Goal: Task Accomplishment & Management: Manage account settings

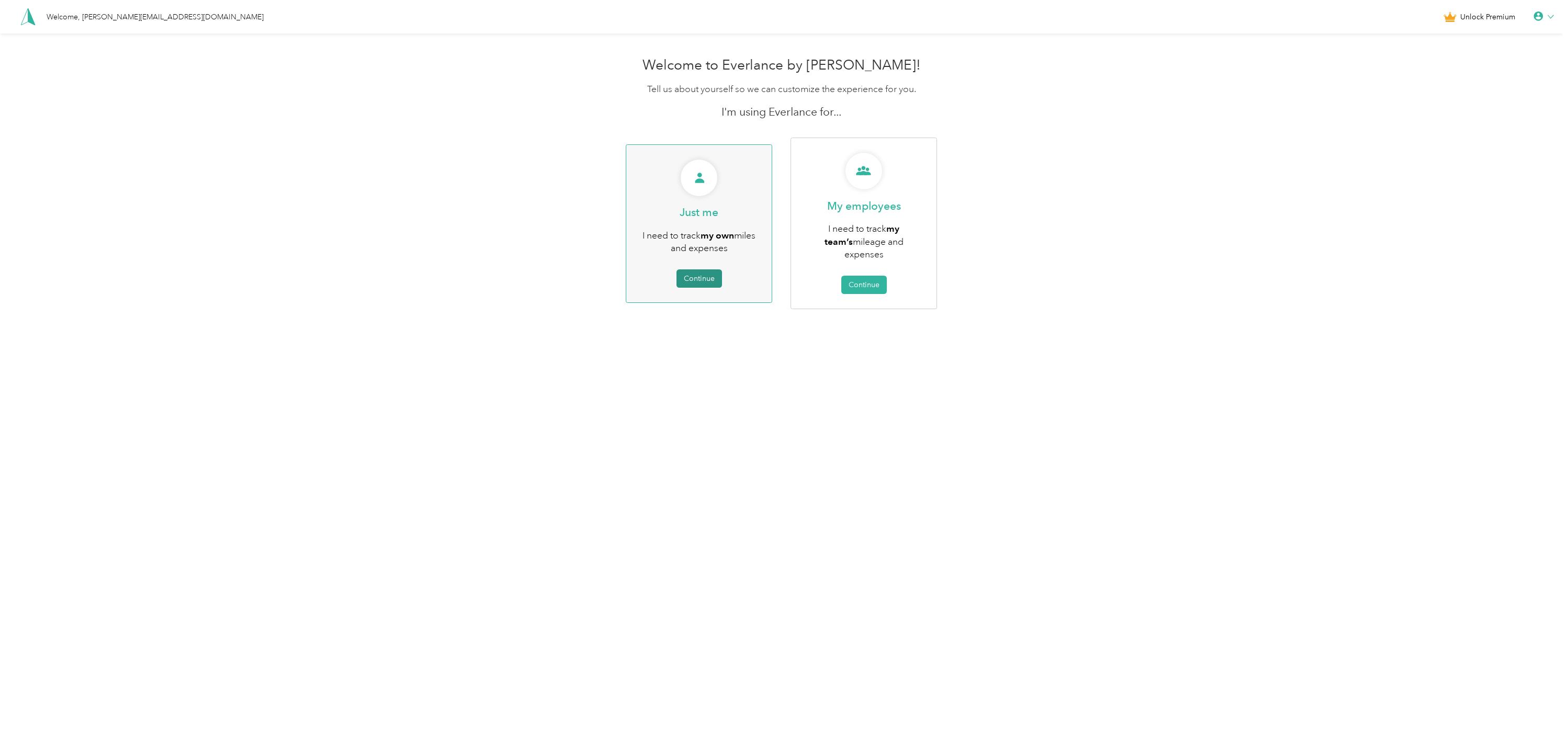
click at [712, 277] on button "Continue" at bounding box center [699, 279] width 46 height 18
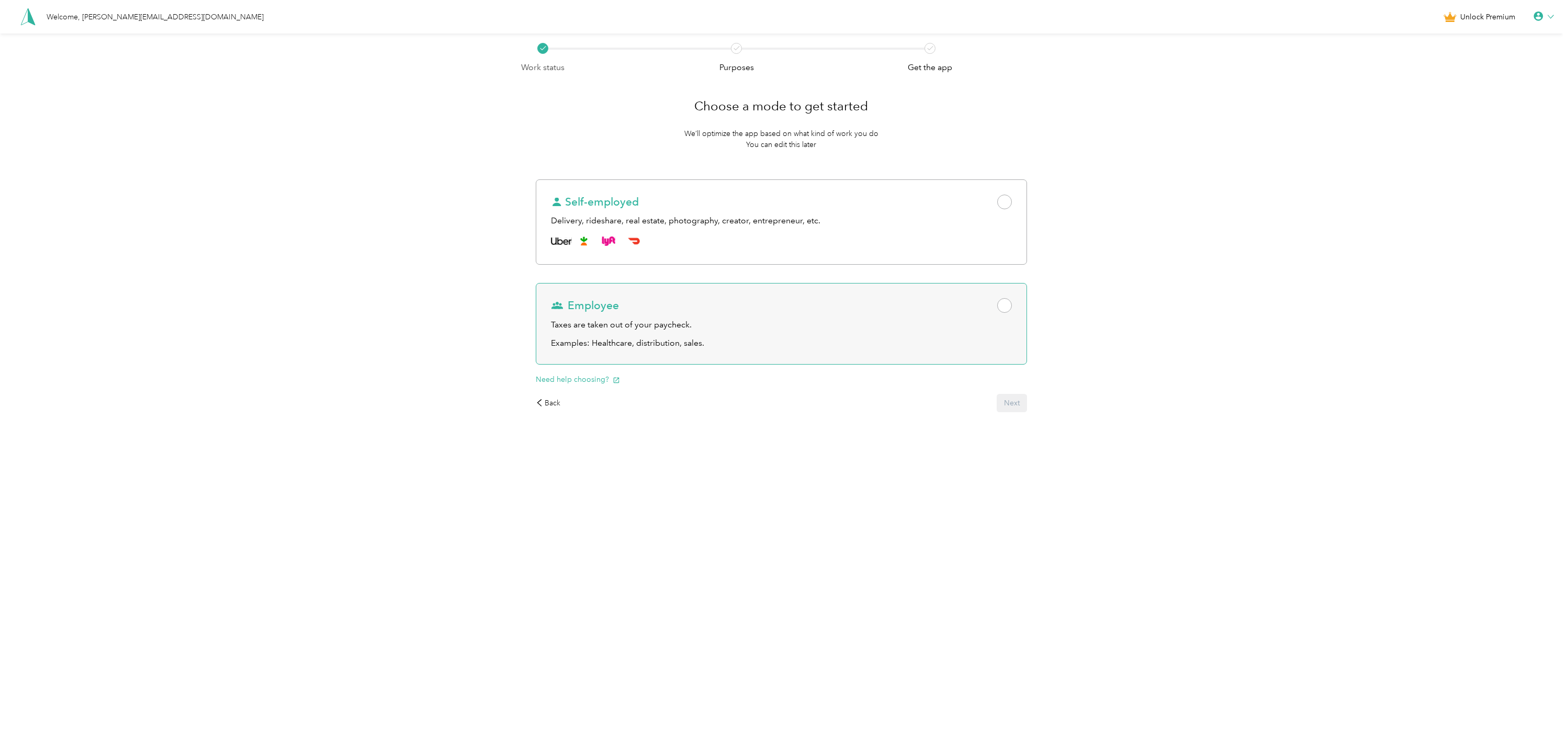
click at [716, 320] on div "Taxes are taken out of your paycheck." at bounding box center [782, 324] width 461 height 13
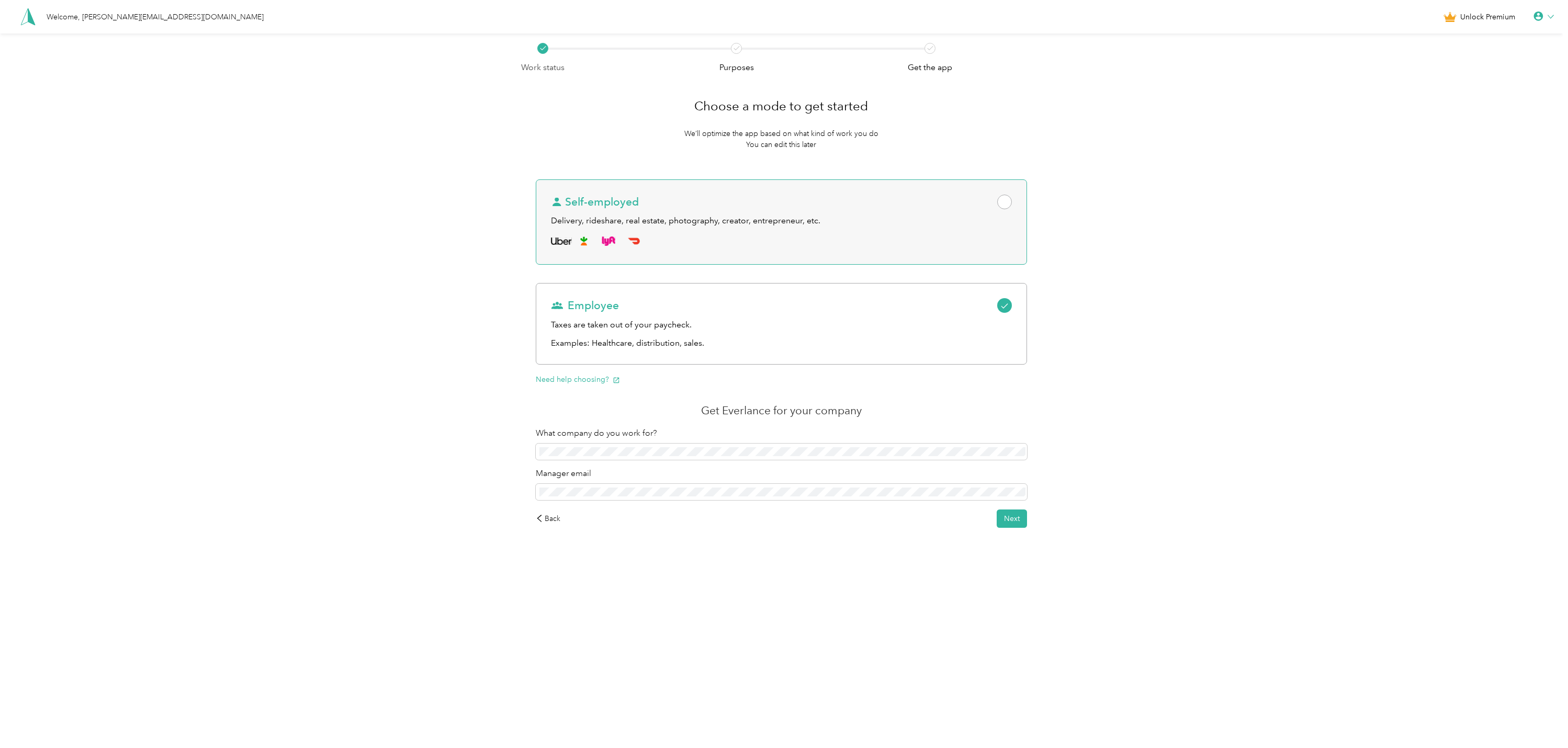
click at [729, 236] on div at bounding box center [782, 241] width 461 height 17
click at [986, 329] on div "Taxes are taken out of your paycheck." at bounding box center [782, 324] width 461 height 13
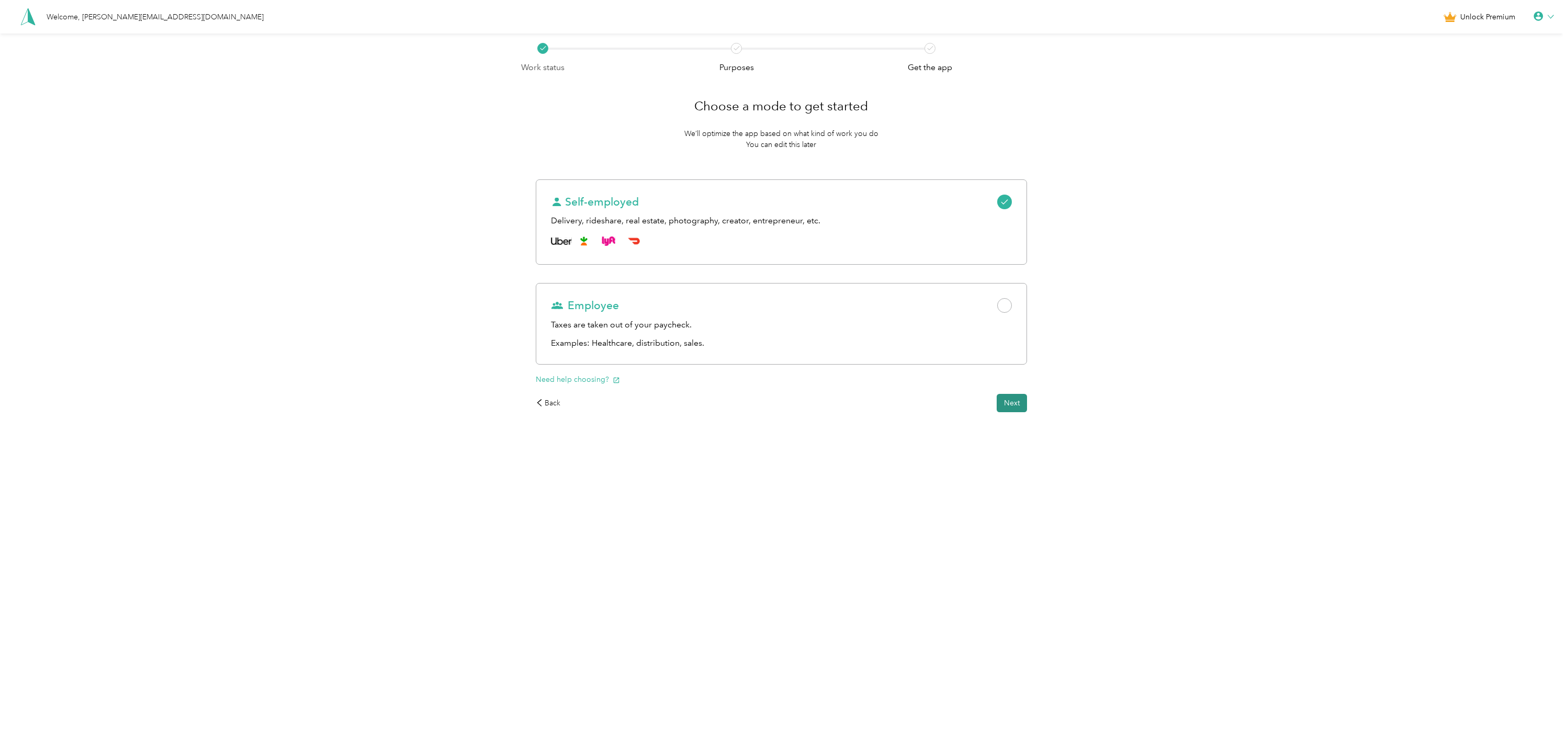
click at [1018, 404] on button "Next" at bounding box center [1012, 403] width 30 height 18
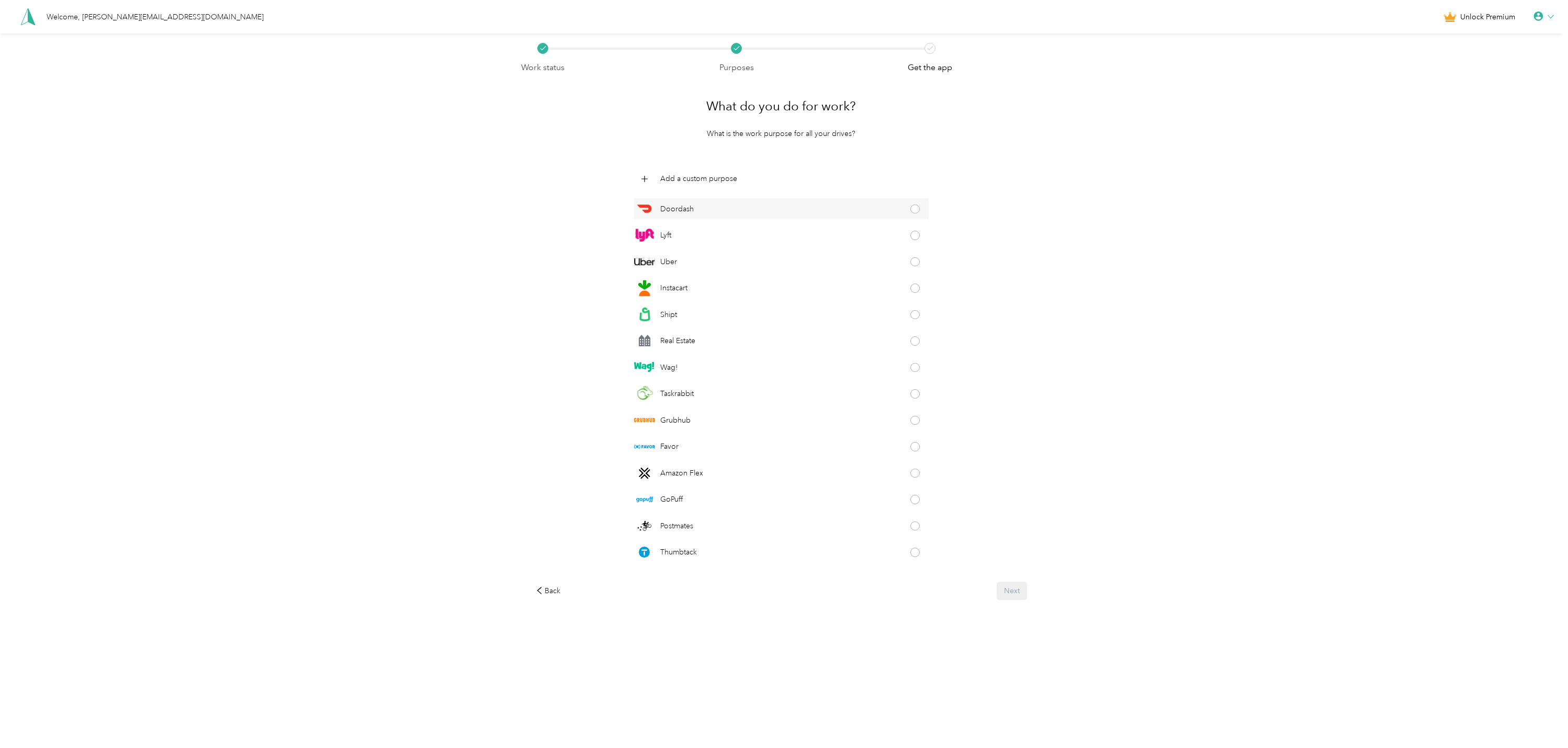
click at [714, 214] on div "Doordash" at bounding box center [782, 209] width 295 height 21
click at [1019, 584] on button "Next" at bounding box center [1012, 591] width 30 height 18
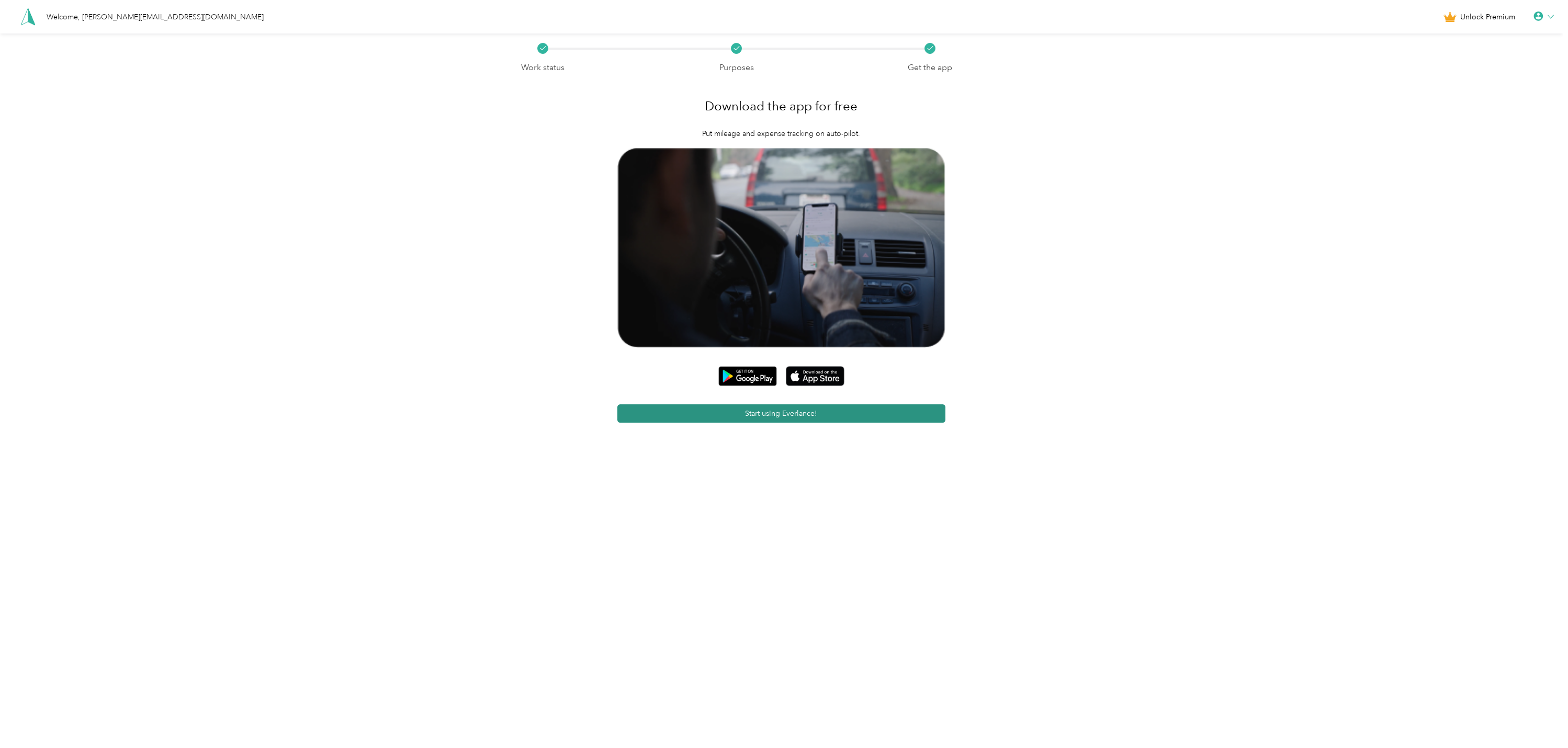
click at [811, 418] on button "Start using Everlance!" at bounding box center [781, 413] width 327 height 18
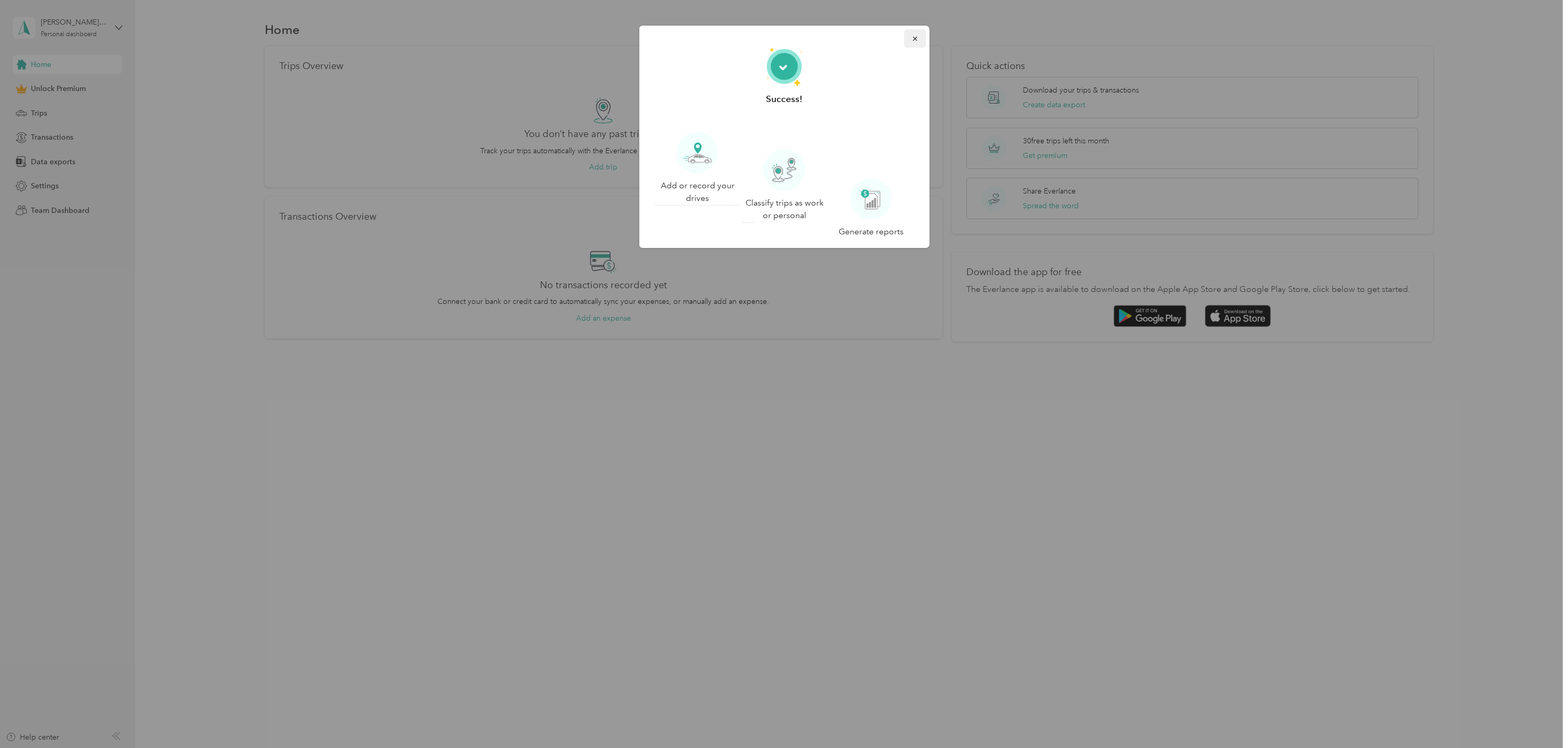
click at [911, 41] on icon "button" at bounding box center [914, 39] width 7 height 7
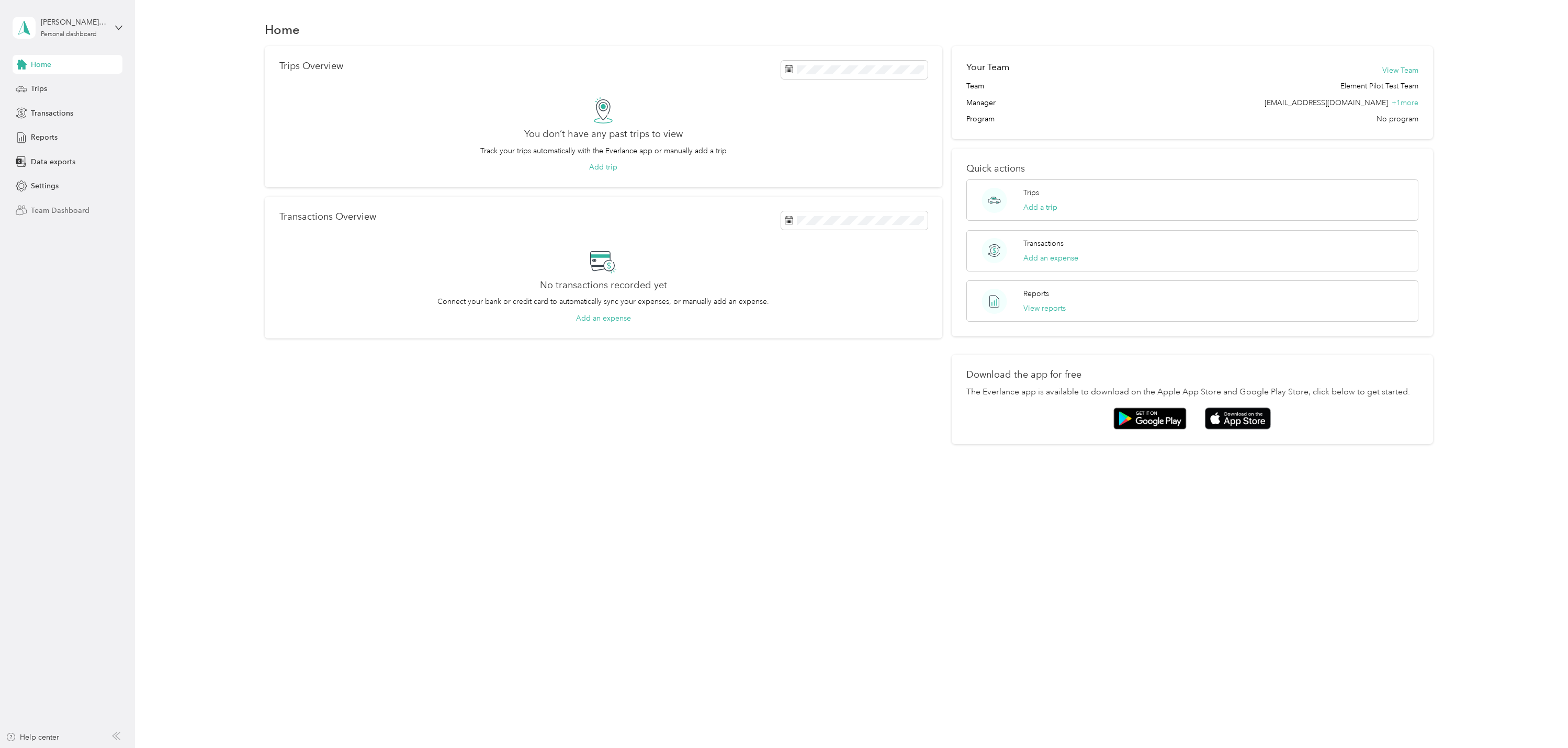
click at [45, 207] on span "Team Dashboard" at bounding box center [60, 211] width 58 height 11
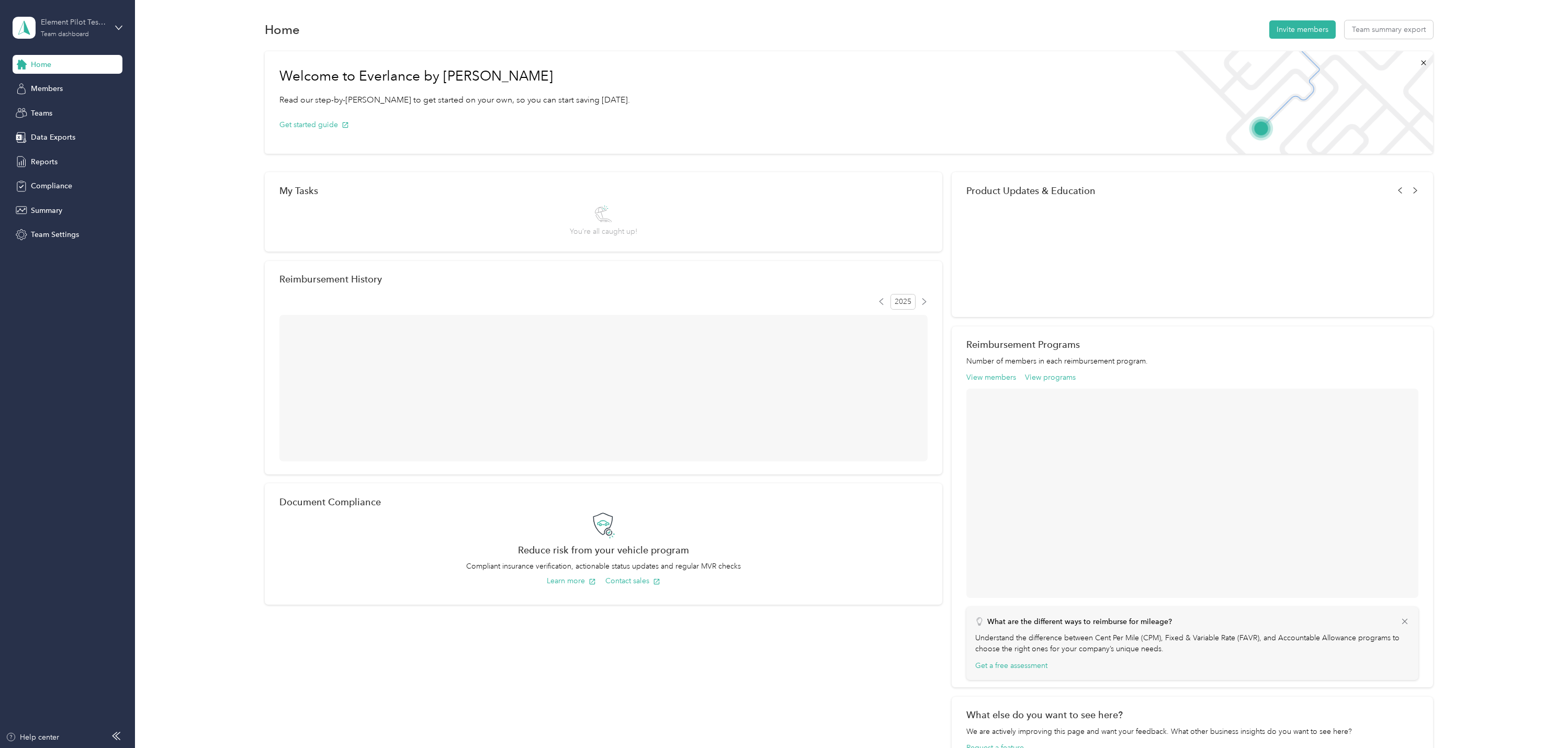
click at [64, 33] on div "Team dashboard" at bounding box center [65, 35] width 48 height 6
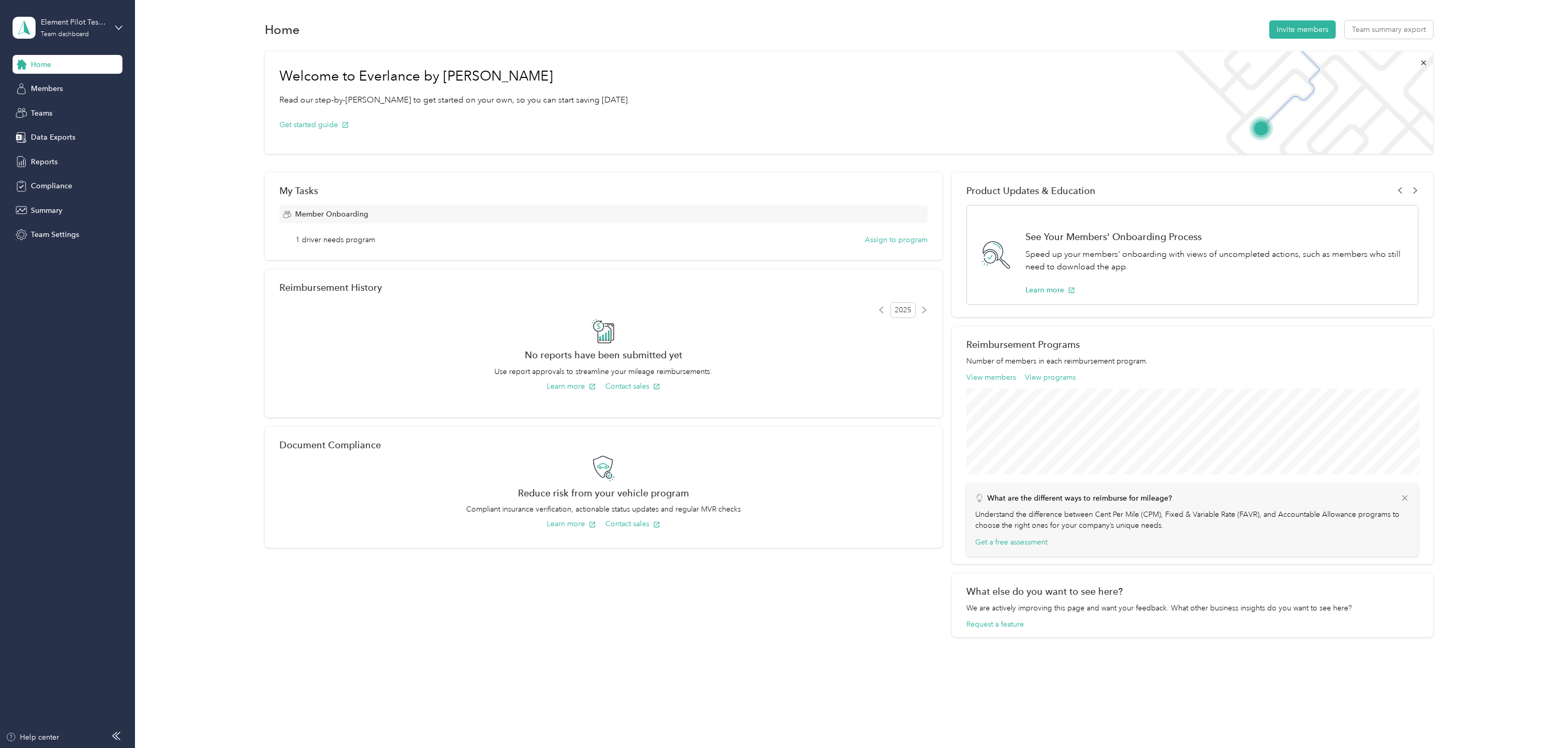
click at [194, 287] on div "Welcome to Everlance by Motus Read our step-by-step guide to get started on you…" at bounding box center [849, 342] width 1402 height 592
click at [61, 32] on div "Team dashboard" at bounding box center [65, 35] width 48 height 6
click at [96, 232] on div "Team Settings" at bounding box center [68, 234] width 110 height 19
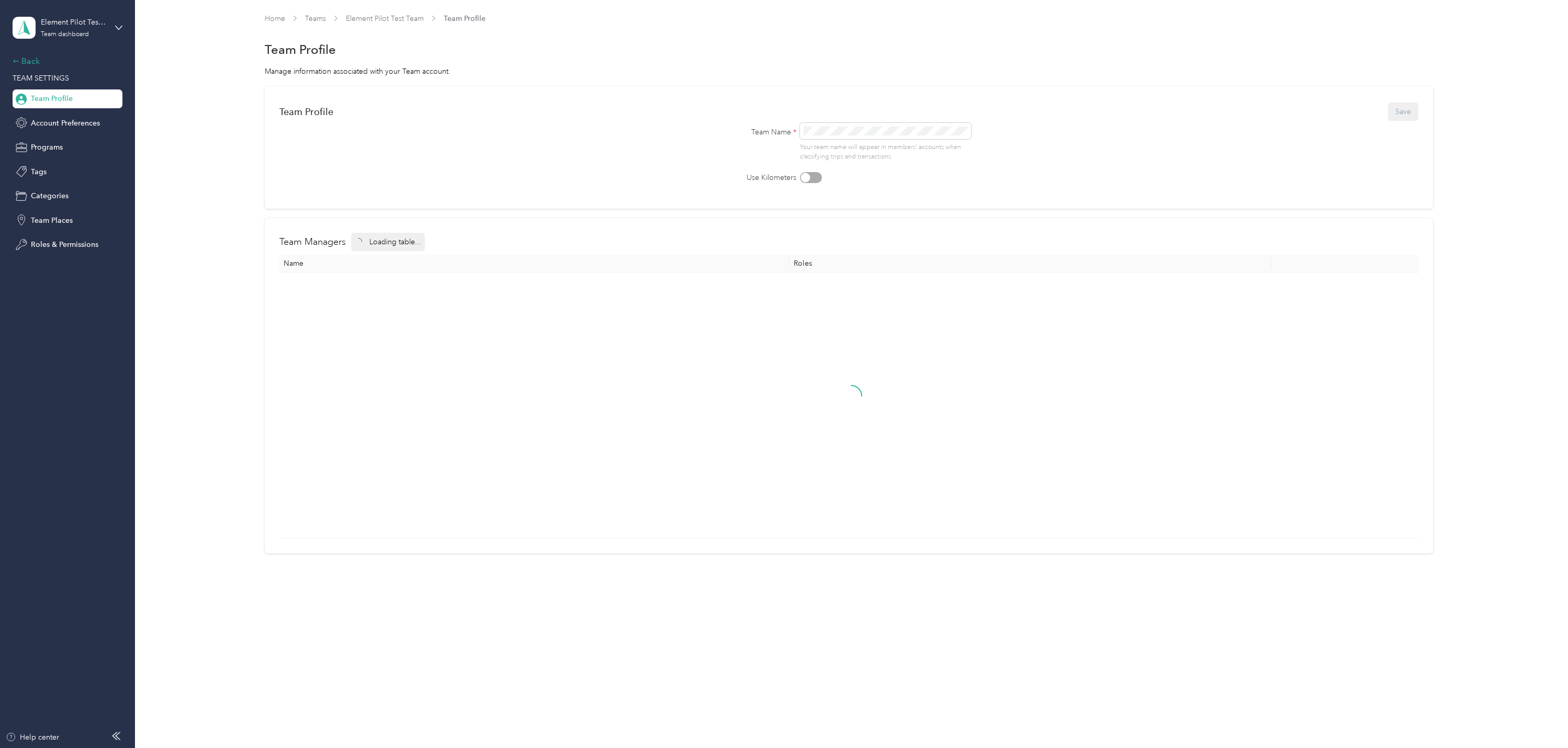
click at [35, 65] on div "Back" at bounding box center [65, 61] width 105 height 13
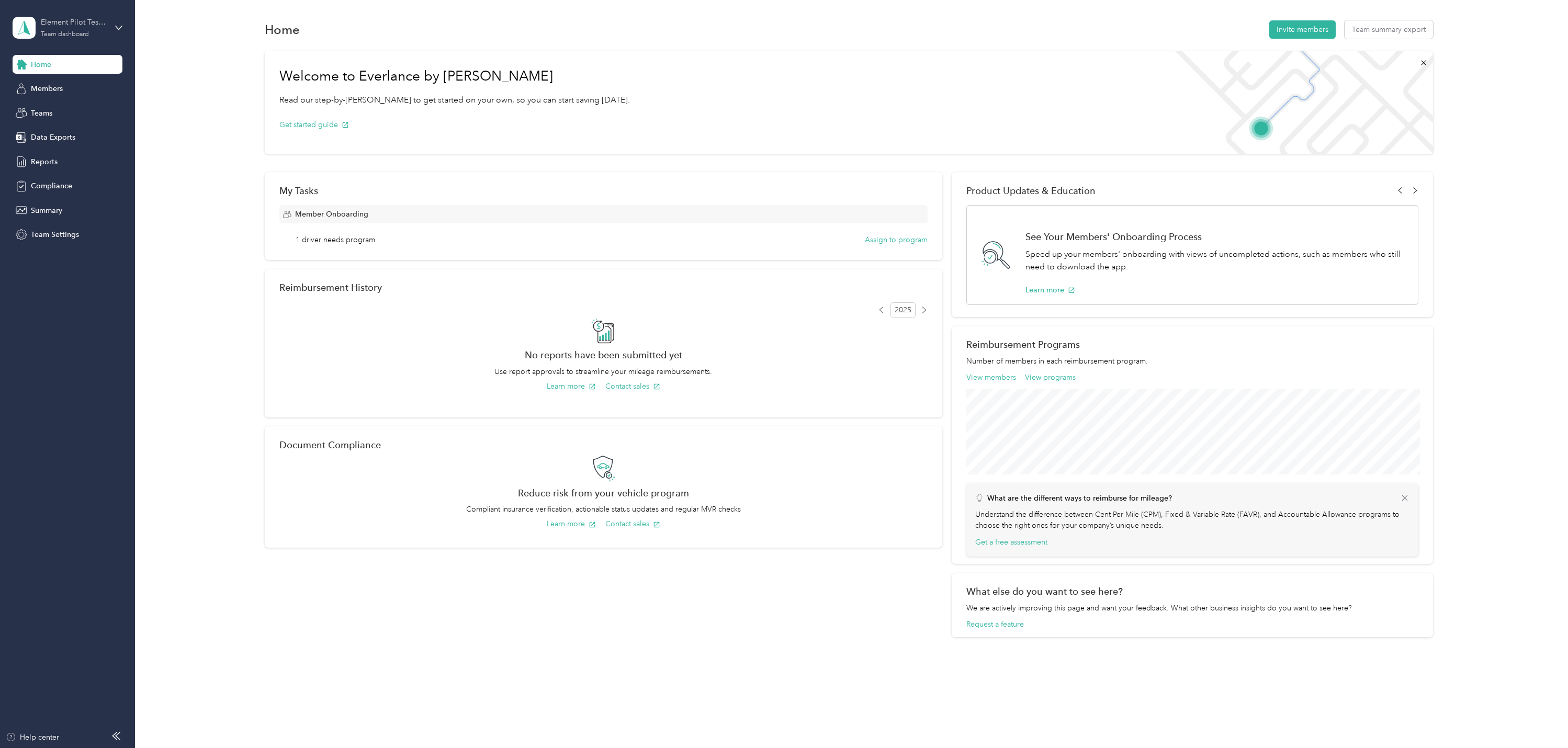
click at [51, 29] on div "Element Pilot Test Team Team dashboard" at bounding box center [73, 27] width 65 height 21
click at [51, 106] on div "Personal dashboard" at bounding box center [54, 109] width 66 height 11
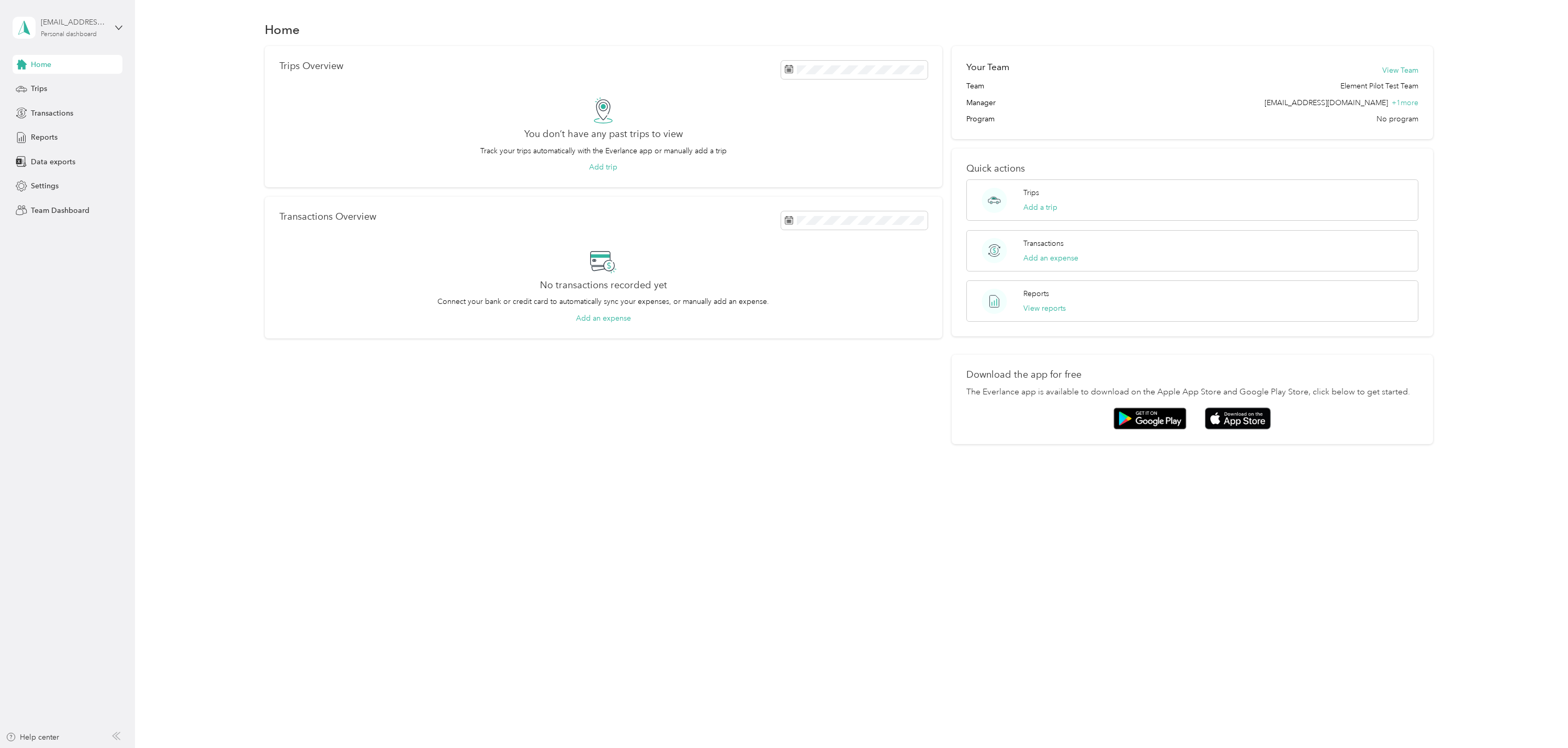
click at [51, 29] on div "asaxena@elementcorp.com Personal dashboard" at bounding box center [73, 27] width 65 height 21
drag, startPoint x: 356, startPoint y: 402, endPoint x: 411, endPoint y: 429, distance: 61.3
click at [356, 402] on div "Trips Overview You don’t have any past trips to view Track your trips automatic…" at bounding box center [604, 245] width 678 height 399
click at [95, 28] on div "asaxena@elementcorp.com" at bounding box center [73, 23] width 65 height 11
click at [68, 136] on div "Log out" at bounding box center [123, 134] width 206 height 18
